Goal: Transaction & Acquisition: Book appointment/travel/reservation

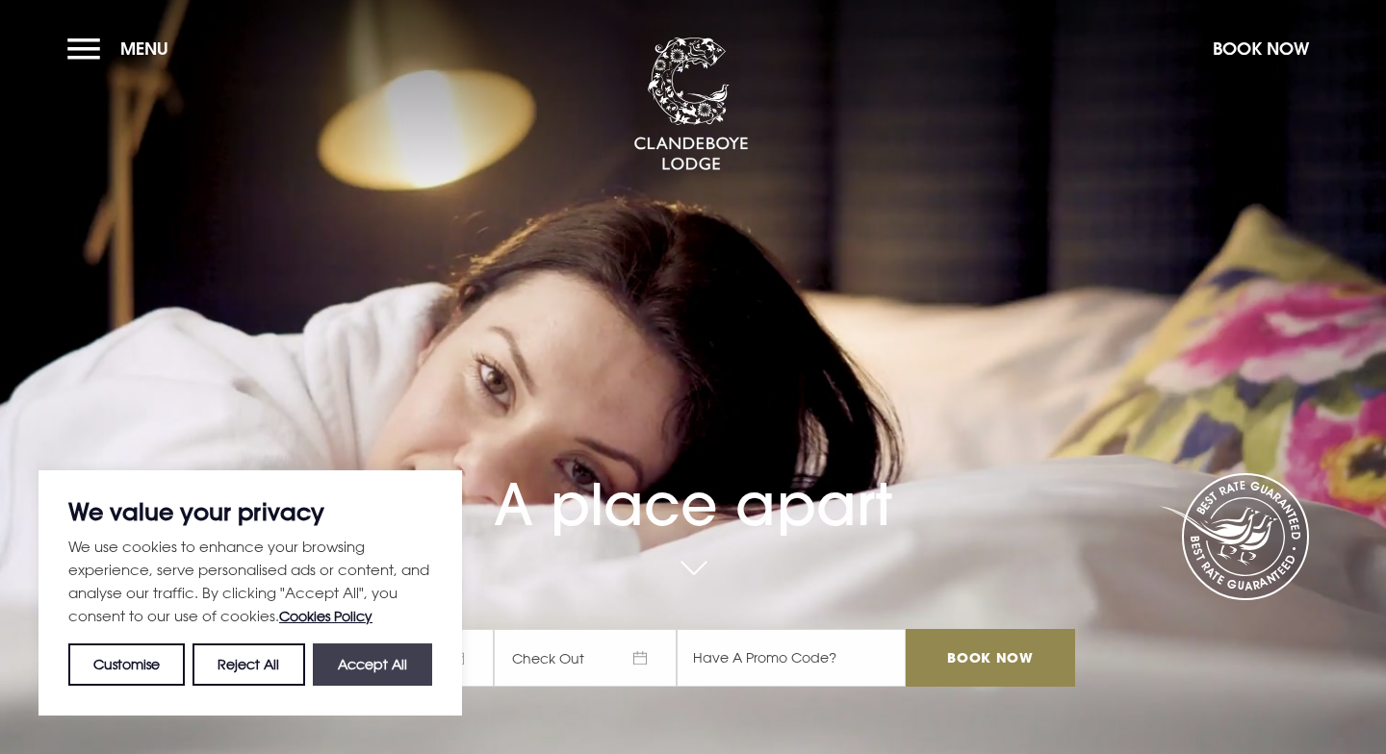
click at [331, 662] on button "Accept All" at bounding box center [372, 665] width 119 height 42
checkbox input "true"
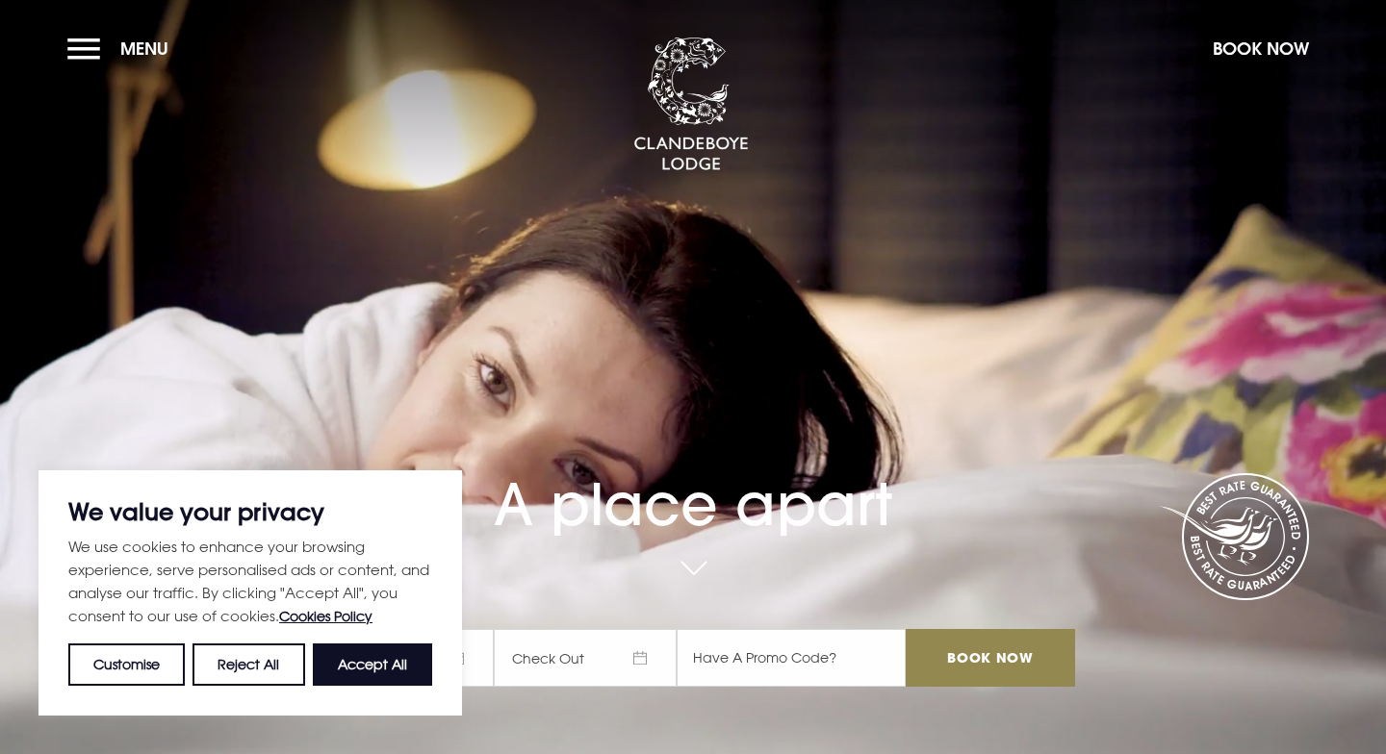
checkbox input "true"
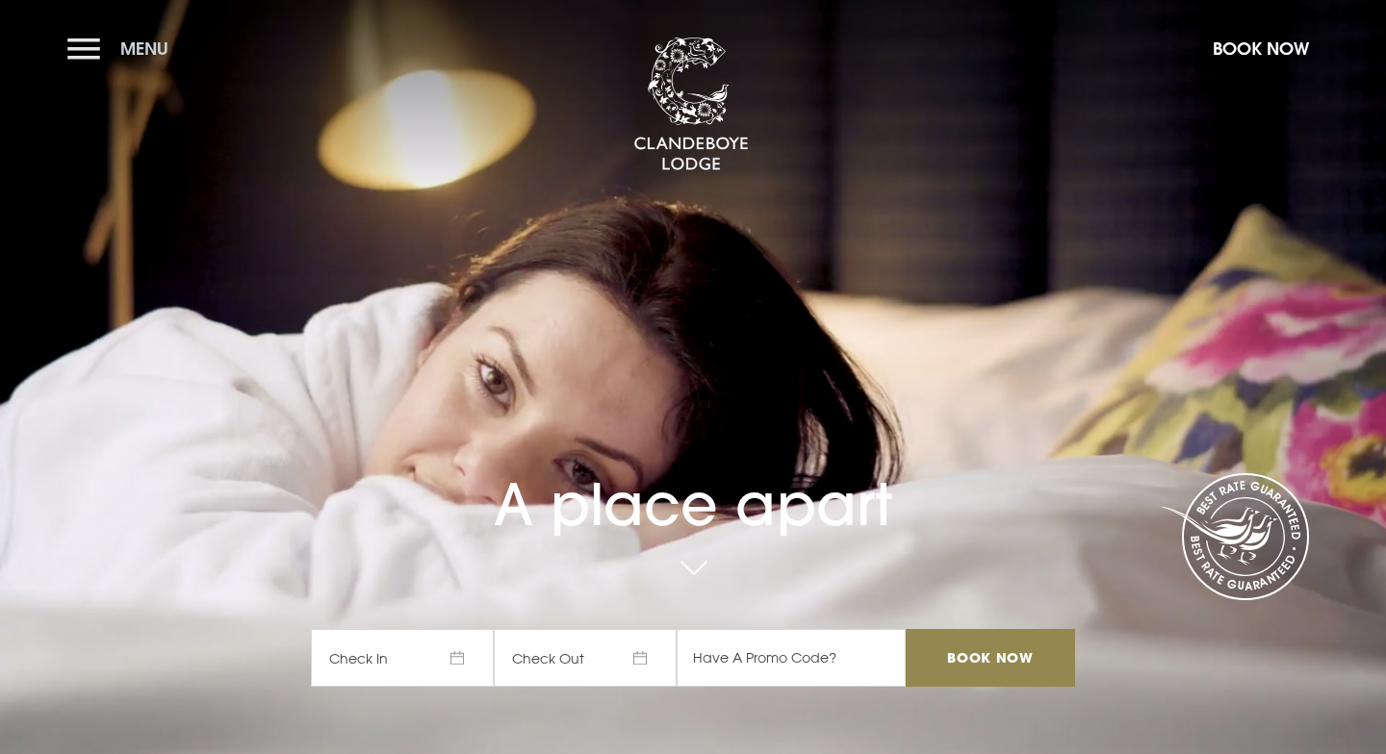
click at [84, 54] on button "Menu" at bounding box center [122, 48] width 111 height 41
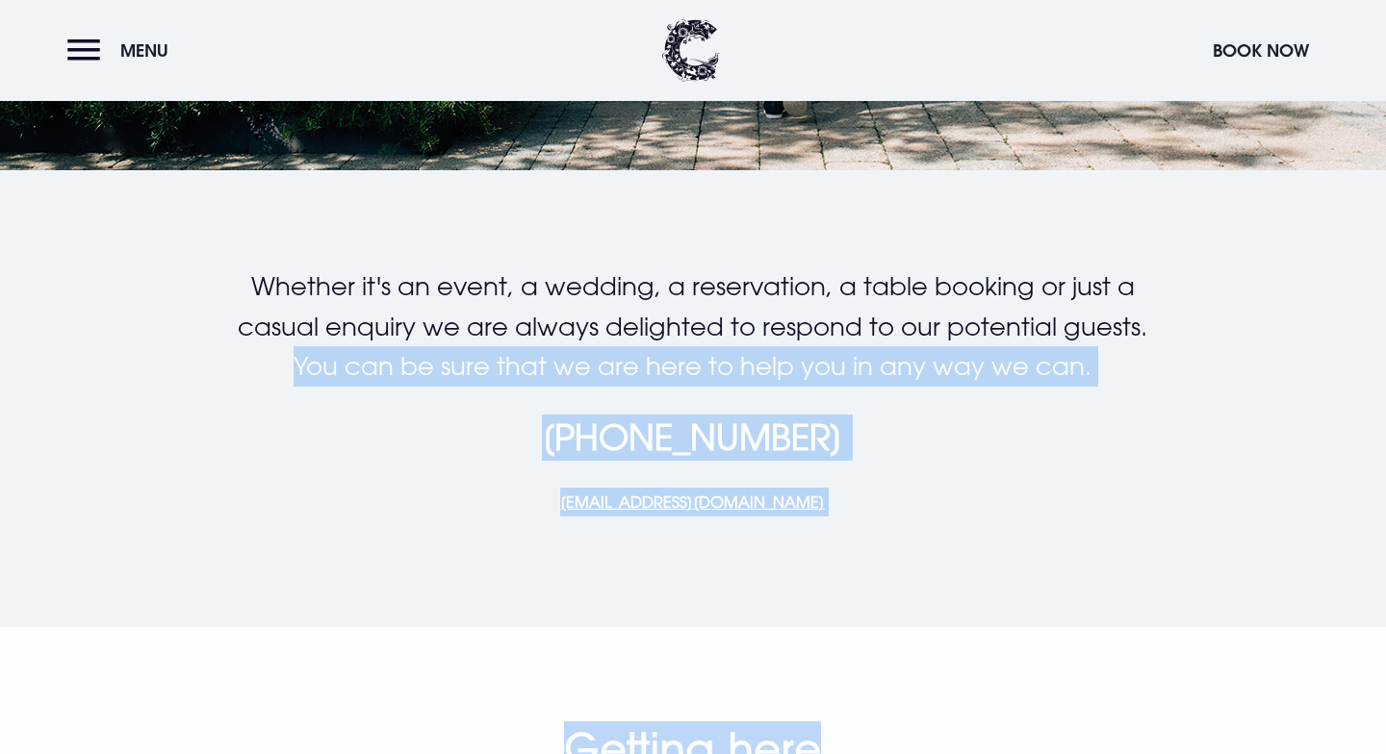
scroll to position [409, 0]
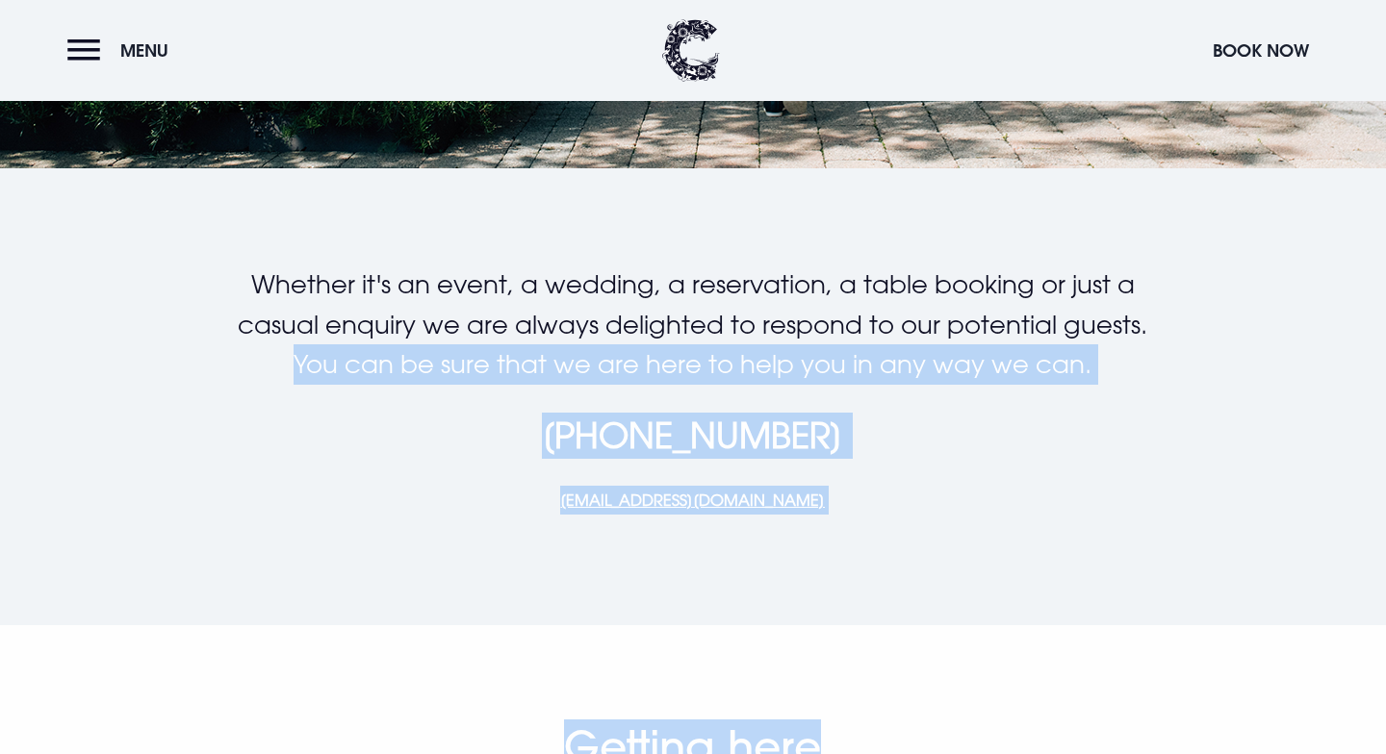
click at [1233, 48] on button "Book Now" at bounding box center [1260, 50] width 115 height 41
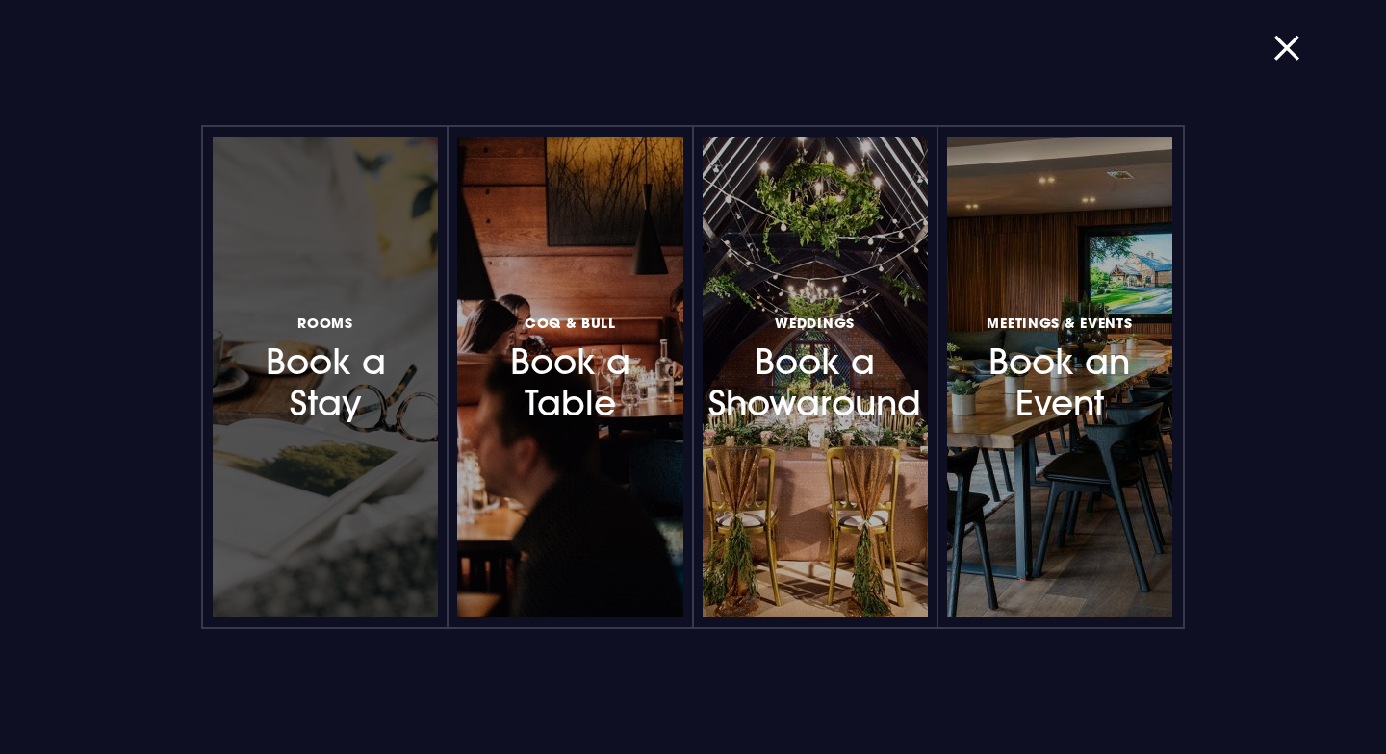
click at [311, 360] on h3 "Rooms Book a Stay" at bounding box center [325, 367] width 160 height 115
